Goal: Task Accomplishment & Management: Use online tool/utility

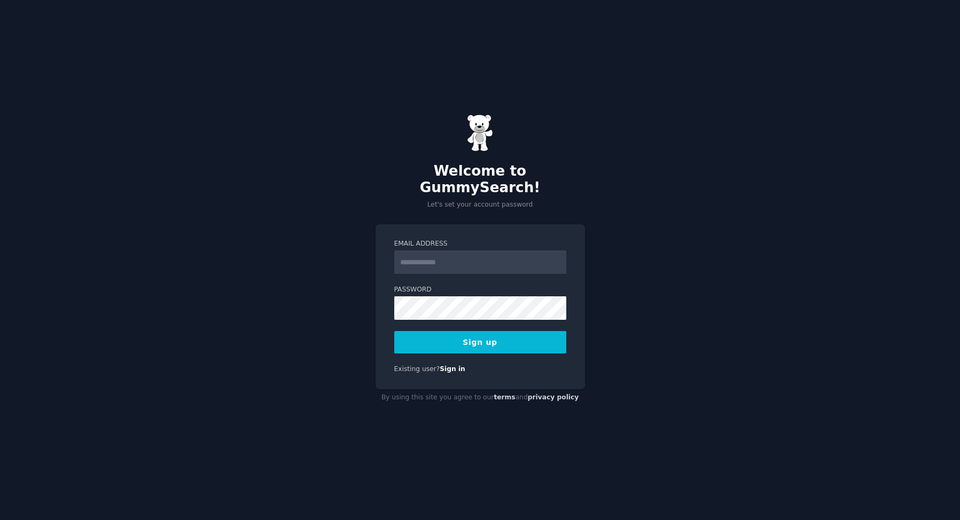
click at [452, 257] on input "Email Address" at bounding box center [480, 263] width 172 height 24
click at [502, 257] on input "Email Address" at bounding box center [480, 263] width 172 height 24
type input "**********"
click at [0, 520] on com-1password-button at bounding box center [0, 520] width 0 height 0
click at [852, 192] on div "**********" at bounding box center [480, 260] width 960 height 520
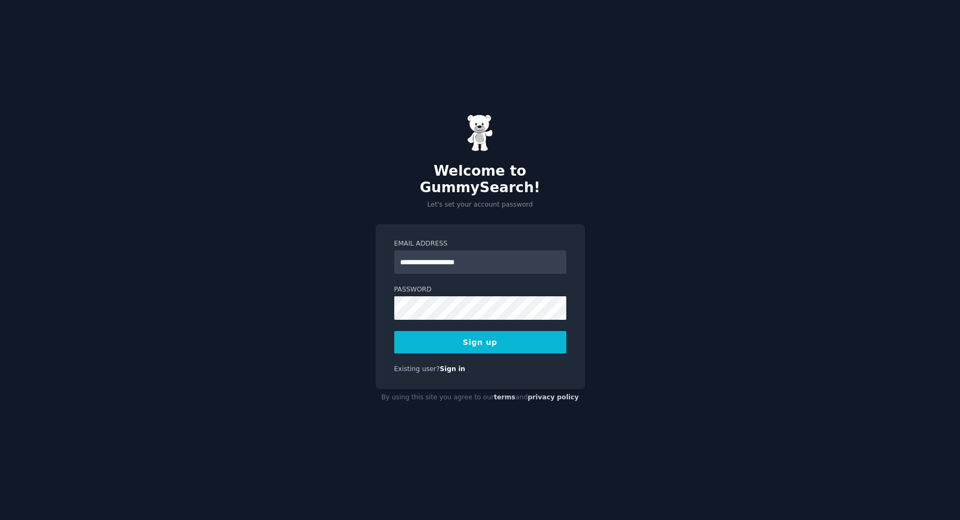
click at [482, 335] on button "Sign up" at bounding box center [480, 342] width 172 height 22
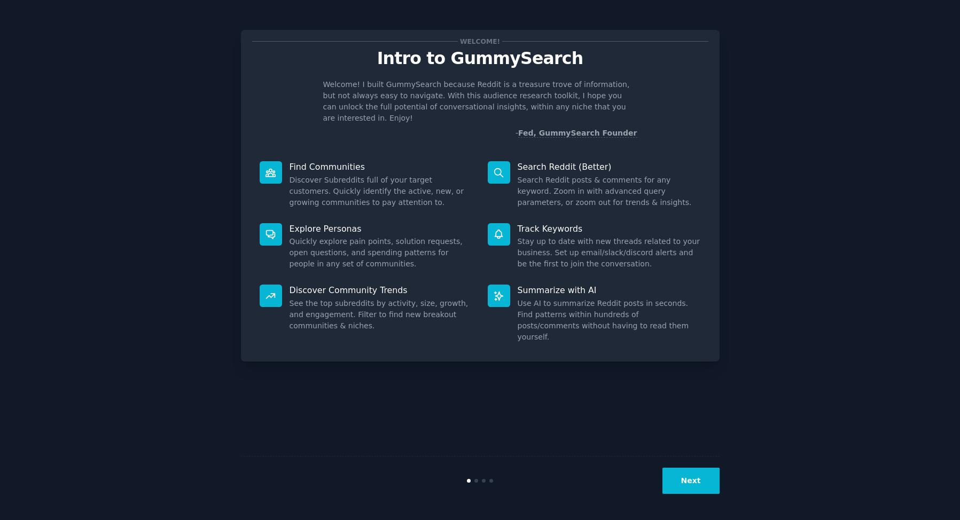
click at [690, 489] on button "Next" at bounding box center [690, 481] width 57 height 26
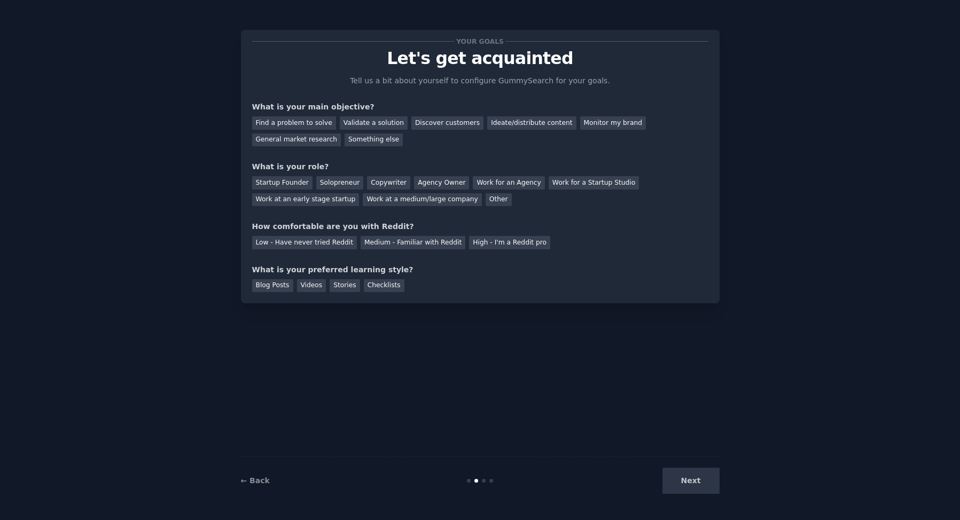
click at [690, 481] on div "Next" at bounding box center [640, 481] width 160 height 26
click at [445, 125] on div "Discover customers" at bounding box center [447, 122] width 72 height 13
click at [288, 179] on div "Startup Founder" at bounding box center [282, 182] width 60 height 13
click at [480, 243] on div "High - I'm a Reddit pro" at bounding box center [509, 242] width 81 height 13
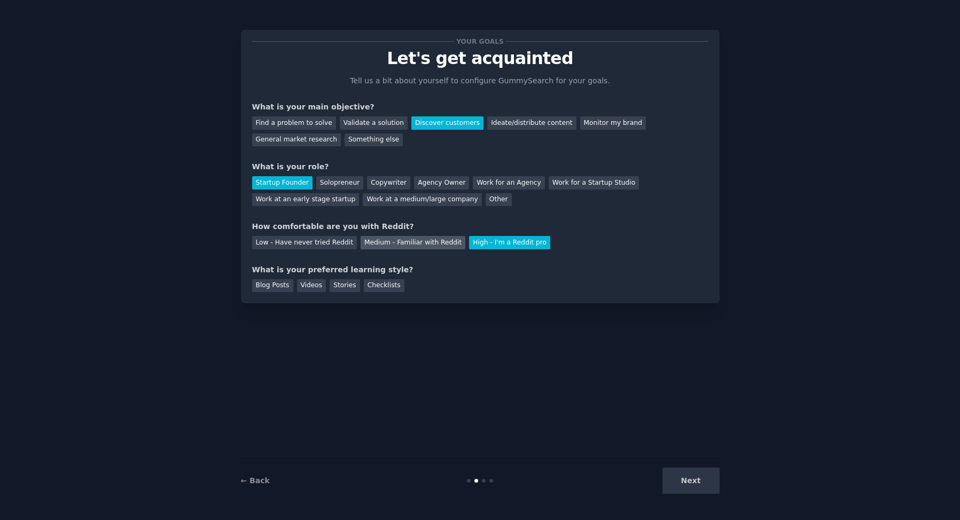
click at [428, 245] on div "Medium - Familiar with Reddit" at bounding box center [413, 242] width 105 height 13
click at [349, 286] on div "Stories" at bounding box center [345, 285] width 30 height 13
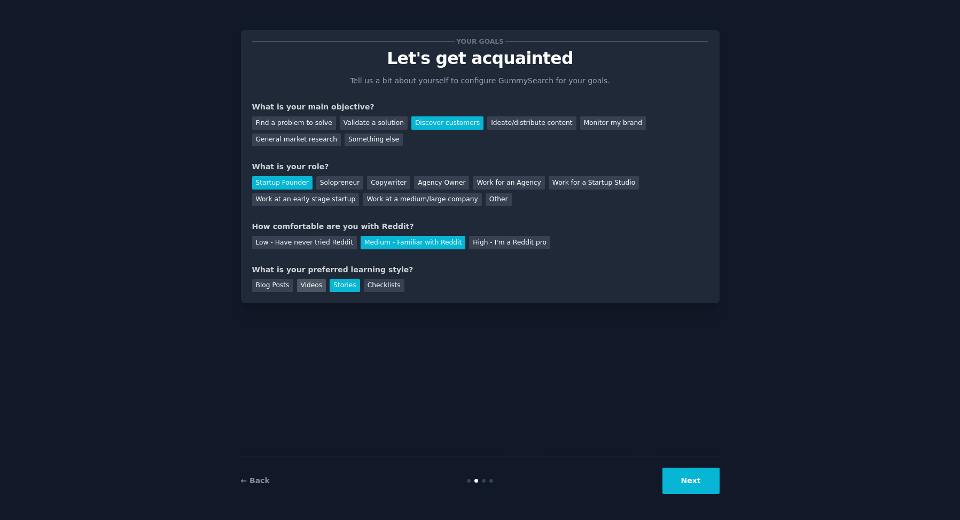
click at [308, 286] on div "Videos" at bounding box center [311, 285] width 29 height 13
click at [373, 286] on div "Checklists" at bounding box center [384, 285] width 41 height 13
click at [668, 464] on div "← Back Next" at bounding box center [480, 480] width 479 height 49
click at [684, 479] on button "Next" at bounding box center [690, 481] width 57 height 26
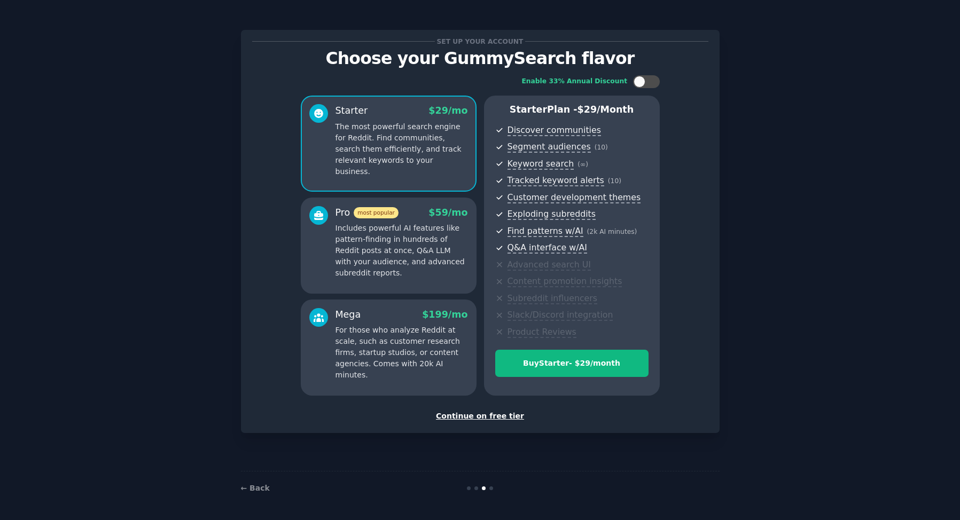
click at [499, 417] on div "Continue on free tier" at bounding box center [480, 416] width 456 height 11
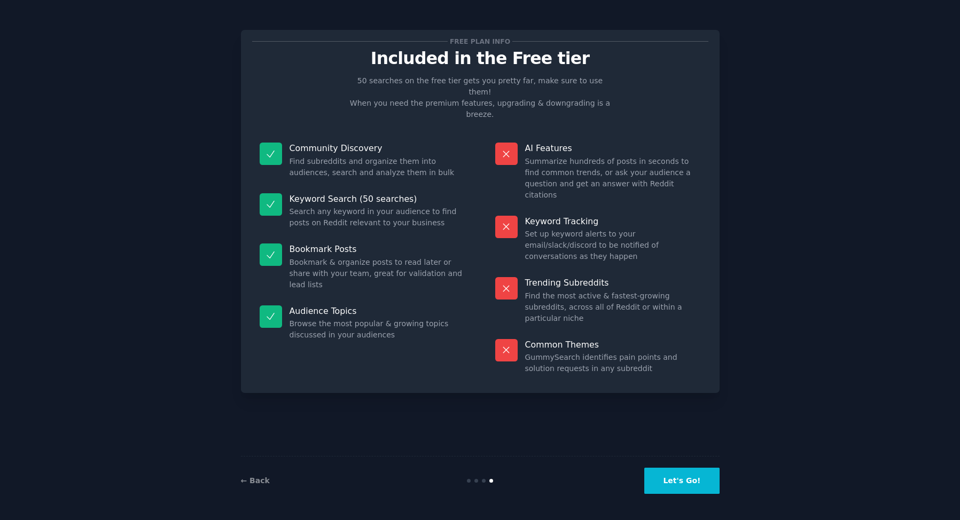
click at [678, 486] on button "Let's Go!" at bounding box center [681, 481] width 75 height 26
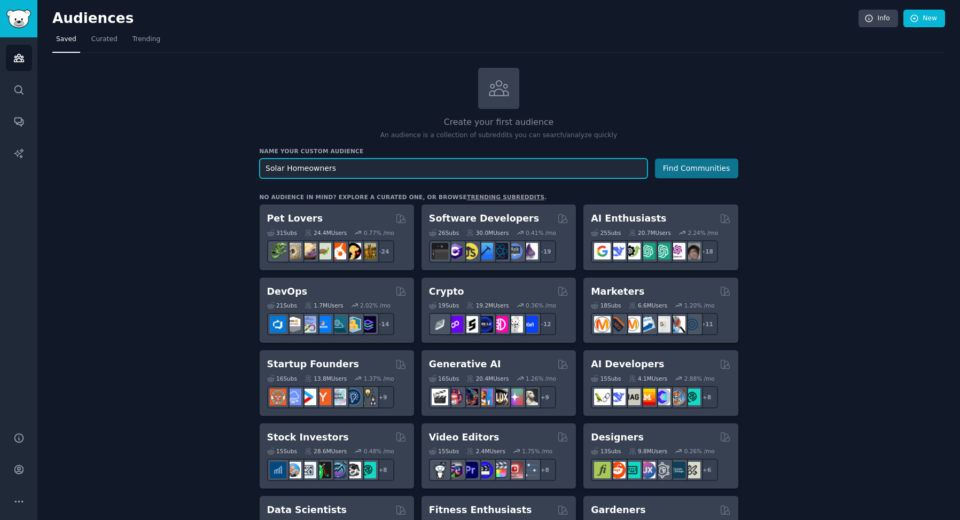
type input "Solar Homeowners"
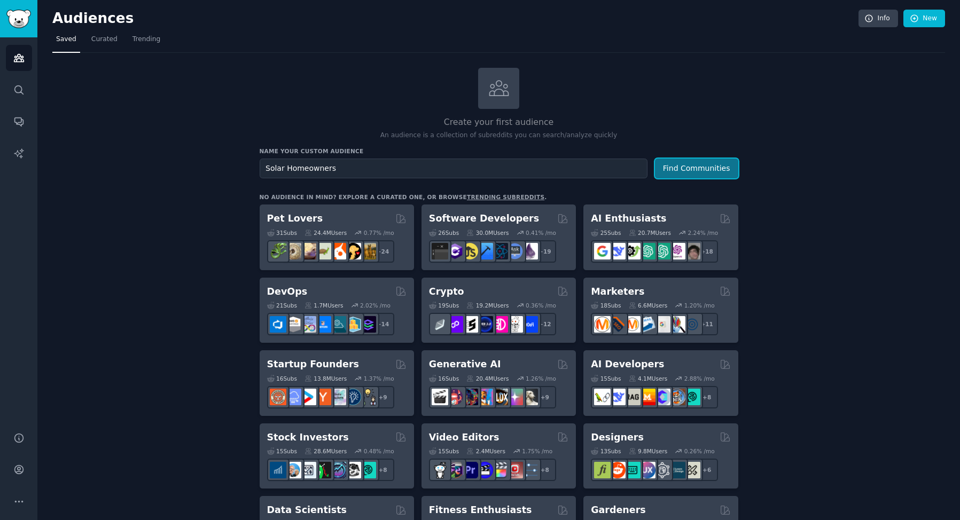
click at [714, 170] on button "Find Communities" at bounding box center [696, 169] width 83 height 20
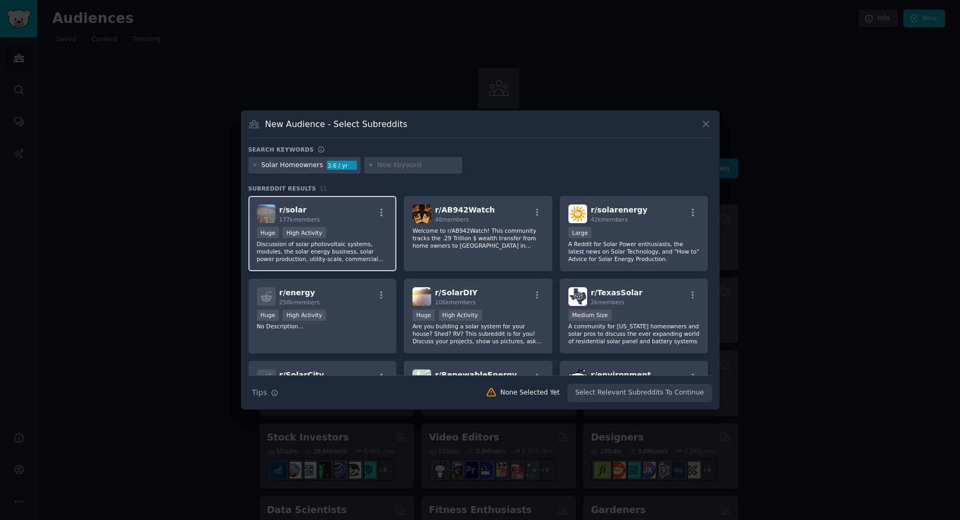
click at [348, 239] on div "Huge High Activity" at bounding box center [322, 233] width 131 height 13
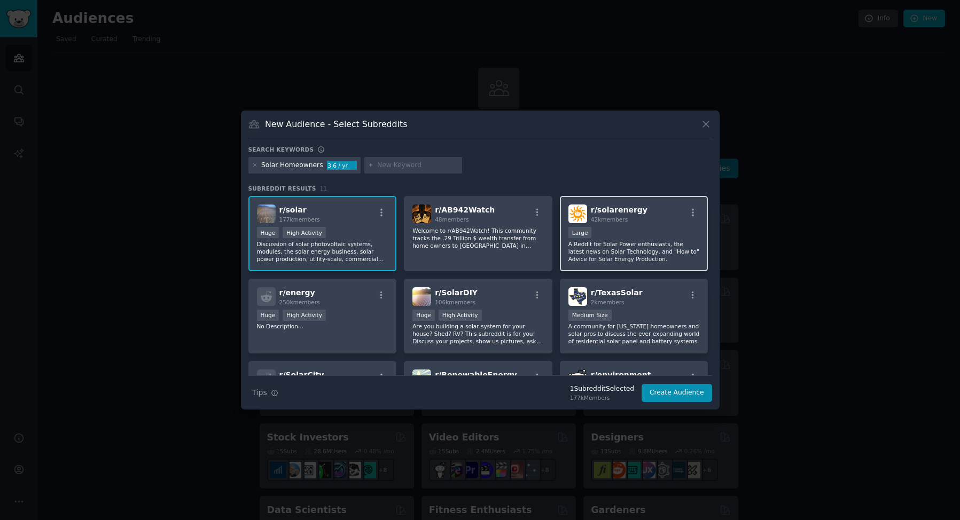
click at [623, 237] on div "Large" at bounding box center [633, 233] width 131 height 13
click at [688, 395] on button "Create Audience" at bounding box center [677, 393] width 71 height 18
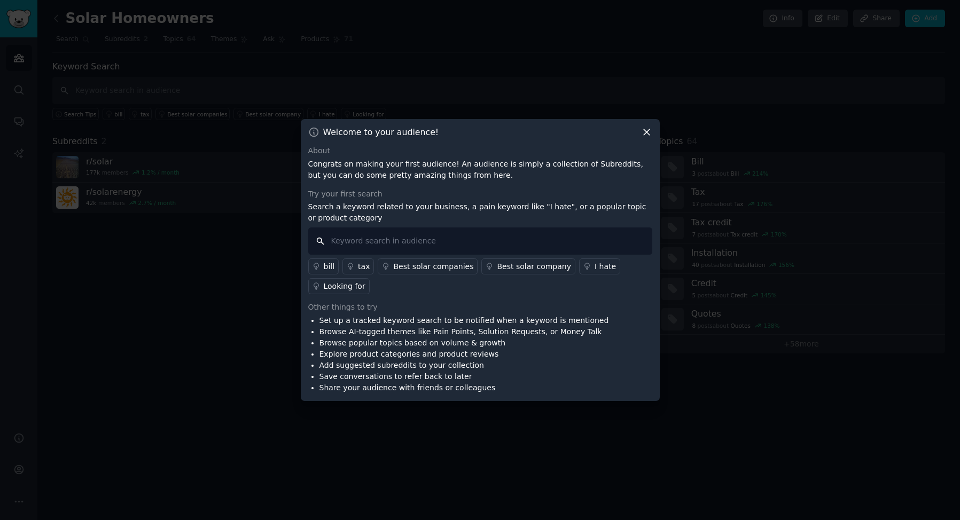
click at [397, 239] on input "text" at bounding box center [480, 241] width 344 height 27
type input "Help"
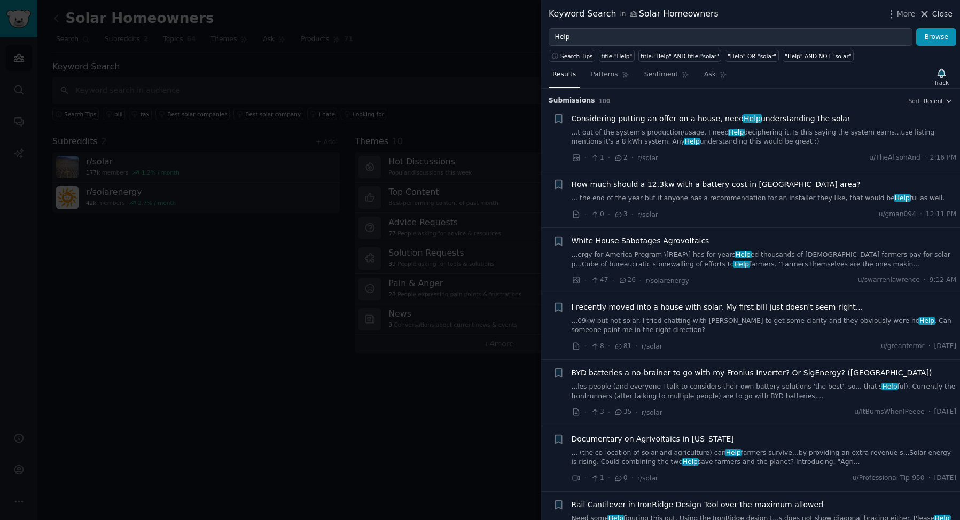
click at [938, 11] on span "Close" at bounding box center [942, 14] width 20 height 11
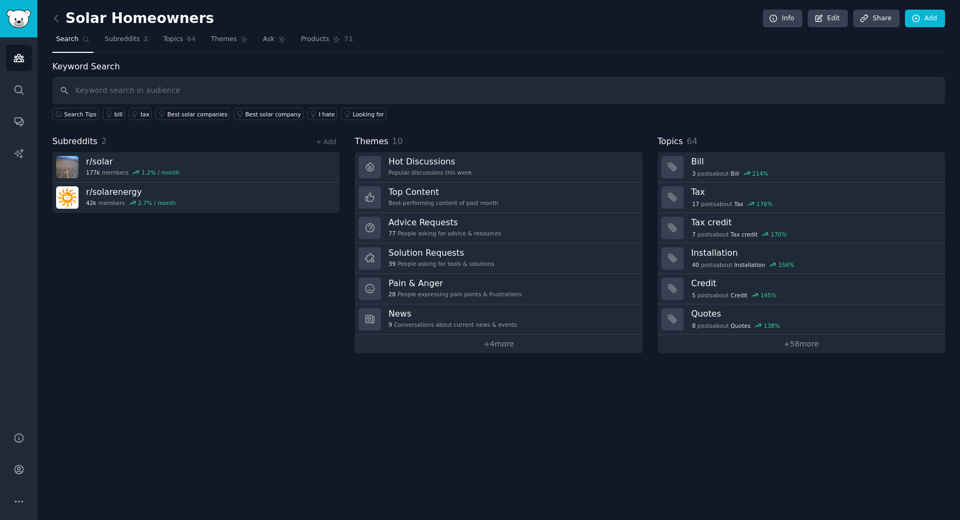
click at [198, 267] on div "Subreddits 2 + Add r/ solar 177k members 1.2 % / month r/ solarenergy 42k membe…" at bounding box center [195, 244] width 287 height 218
click at [179, 43] on span "Topics" at bounding box center [173, 40] width 20 height 10
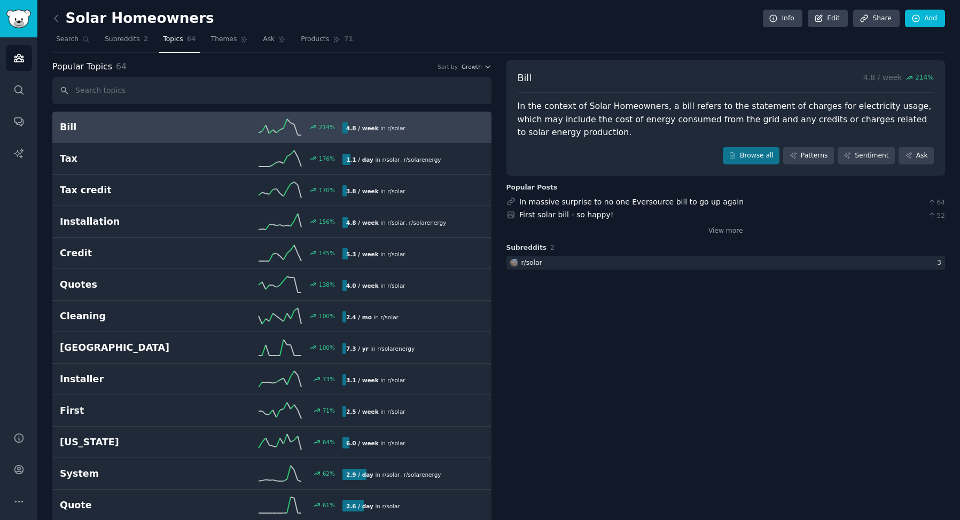
click at [480, 71] on div "Popular Topics 64 Sort by Growth" at bounding box center [271, 66] width 439 height 13
click at [487, 67] on icon "button" at bounding box center [487, 67] width 4 height 2
click at [436, 106] on div "Velocity" at bounding box center [437, 106] width 99 height 19
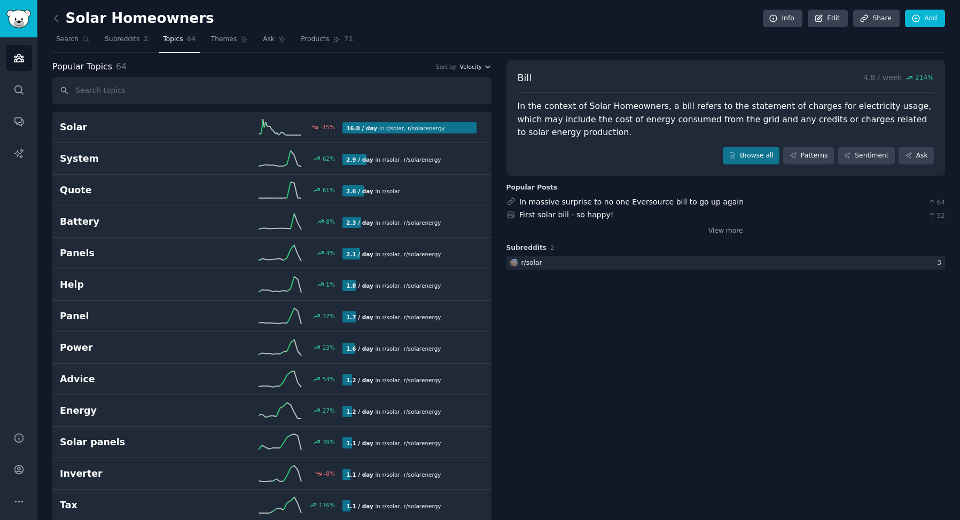
click at [479, 66] on span "Velocity" at bounding box center [471, 66] width 22 height 7
click at [440, 85] on div "Growth" at bounding box center [437, 87] width 99 height 19
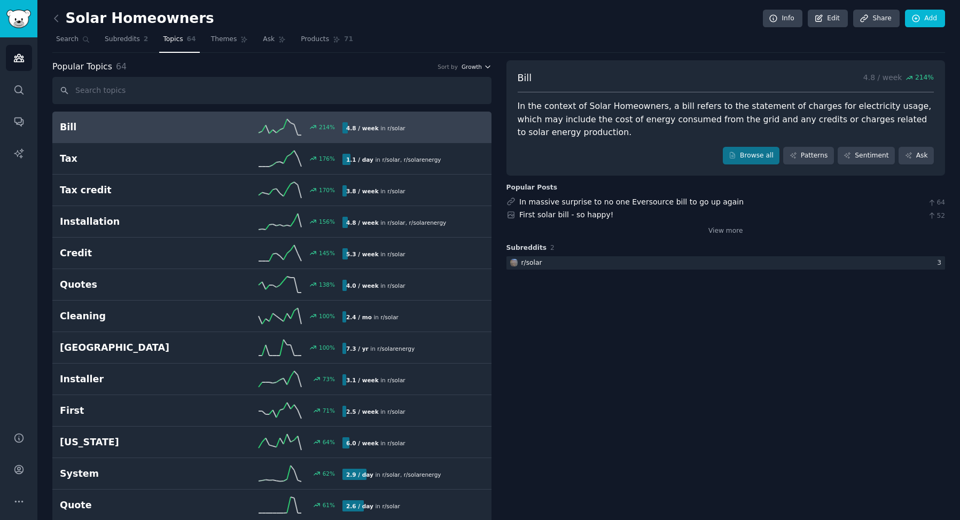
click at [475, 69] on span "Growth" at bounding box center [472, 66] width 20 height 7
click at [449, 103] on div "Velocity" at bounding box center [437, 106] width 99 height 19
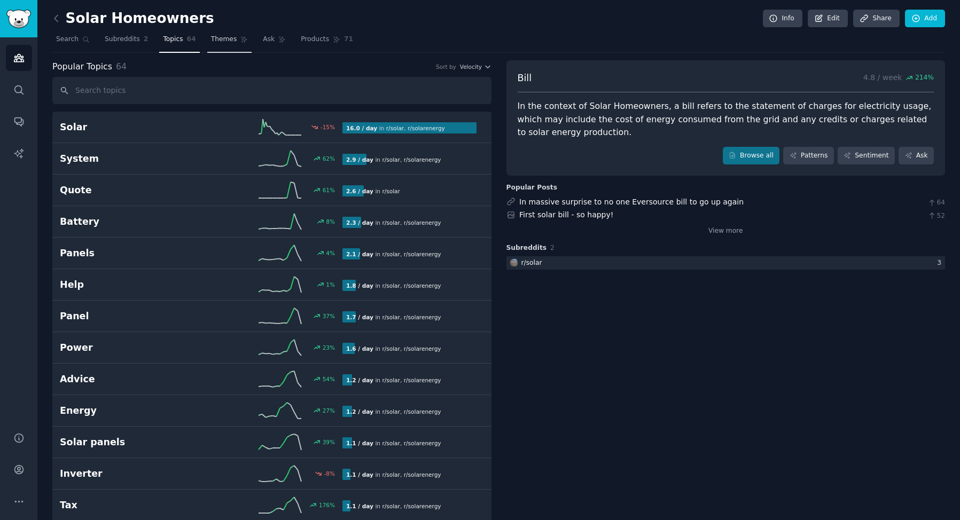
click at [211, 43] on span "Themes" at bounding box center [224, 40] width 26 height 10
